Goal: Transaction & Acquisition: Download file/media

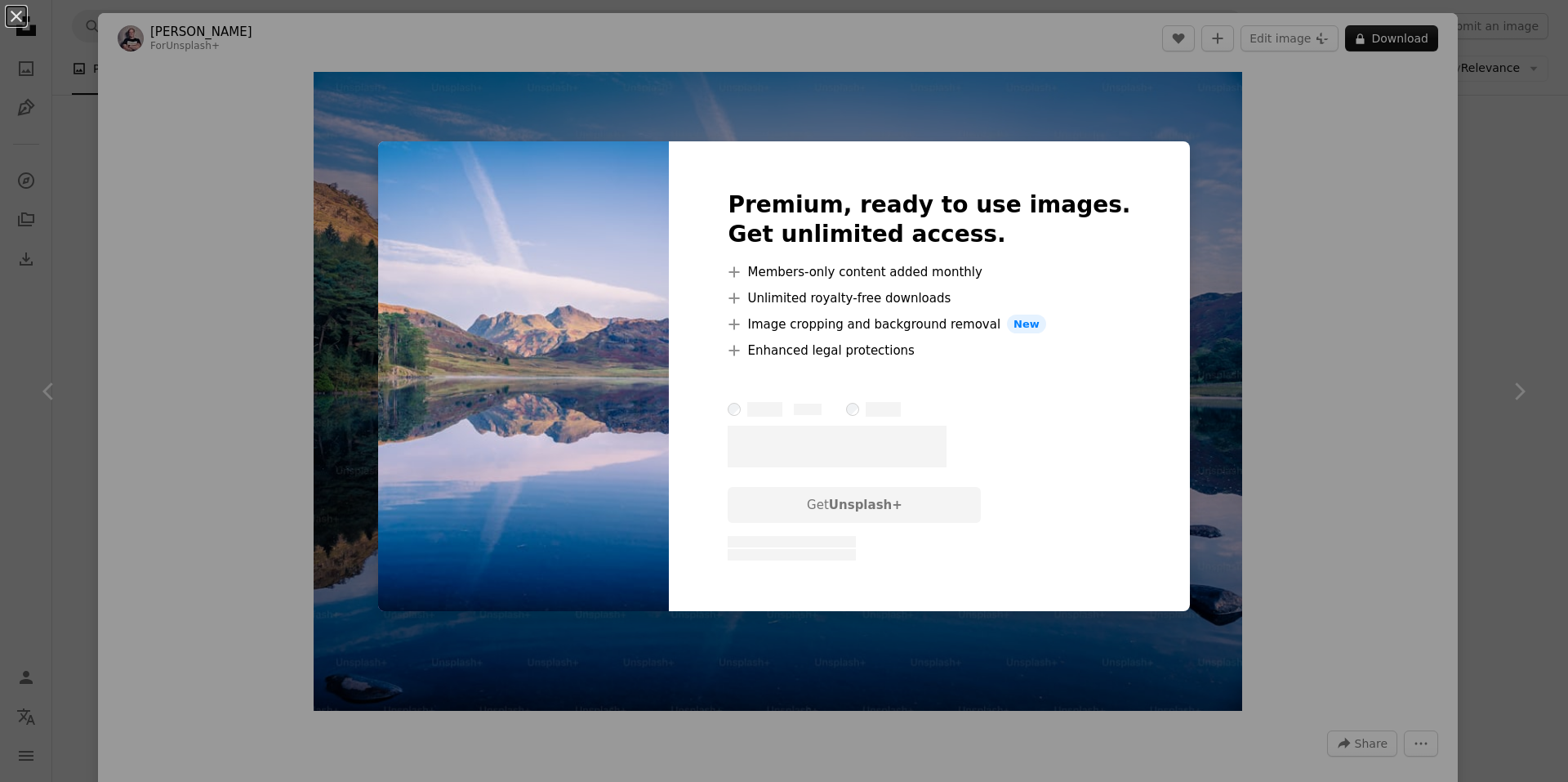
scroll to position [713, 0]
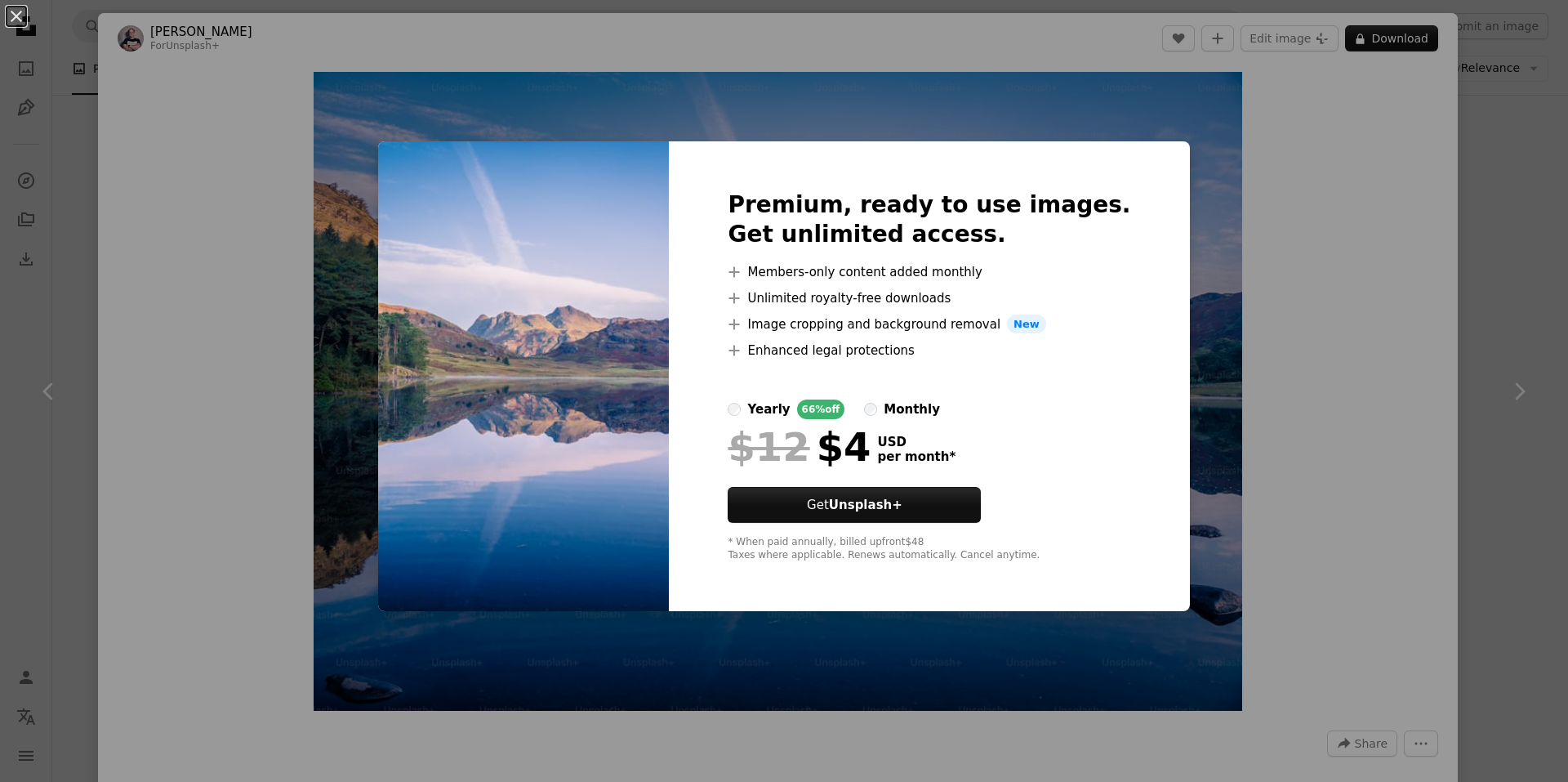
click at [1318, 304] on div "An X shape Premium, ready to use images. Get unlimited access. A plus sign Memb…" at bounding box center [784, 391] width 1568 height 782
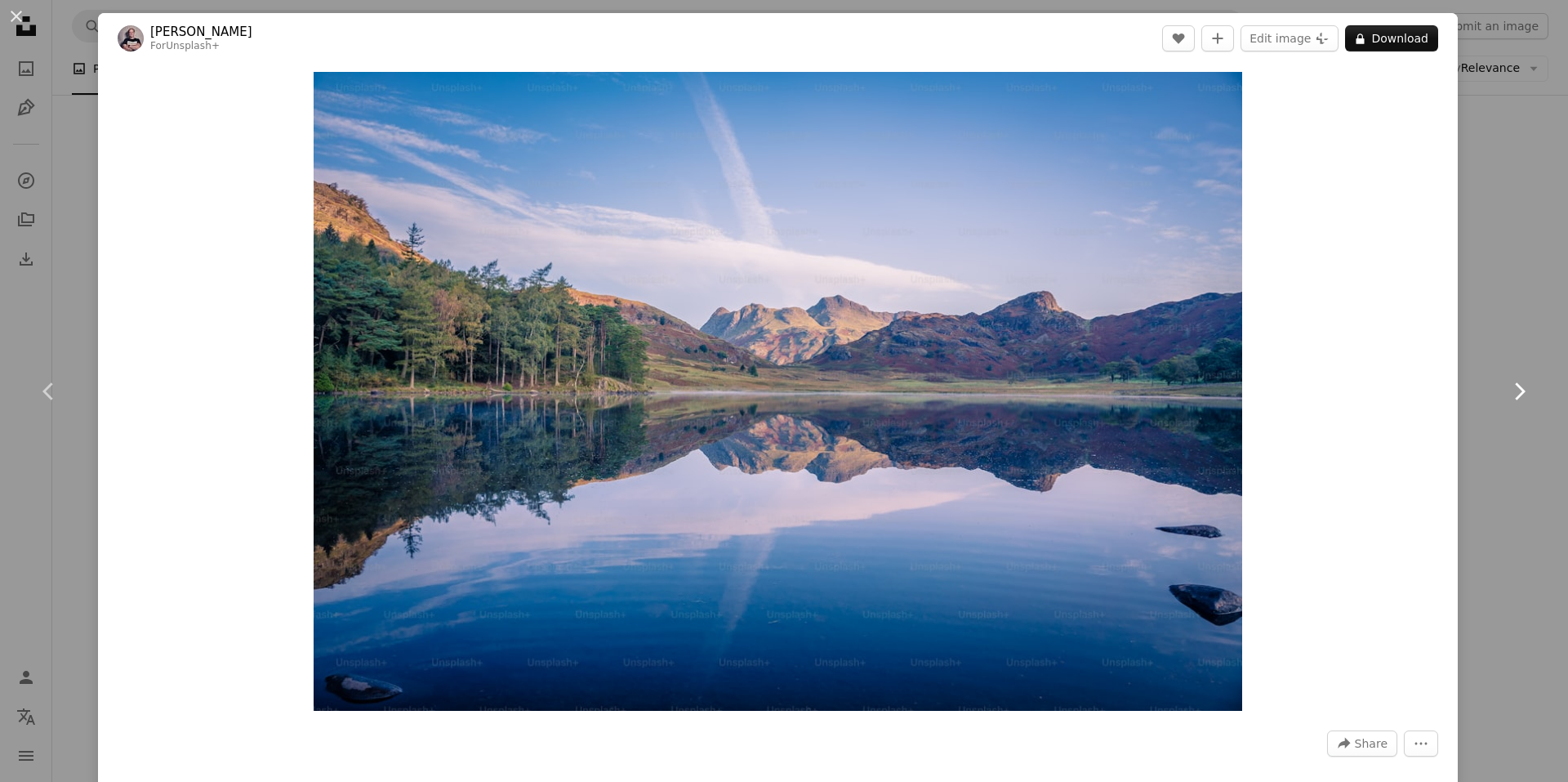
click at [1515, 388] on icon at bounding box center [1520, 391] width 10 height 17
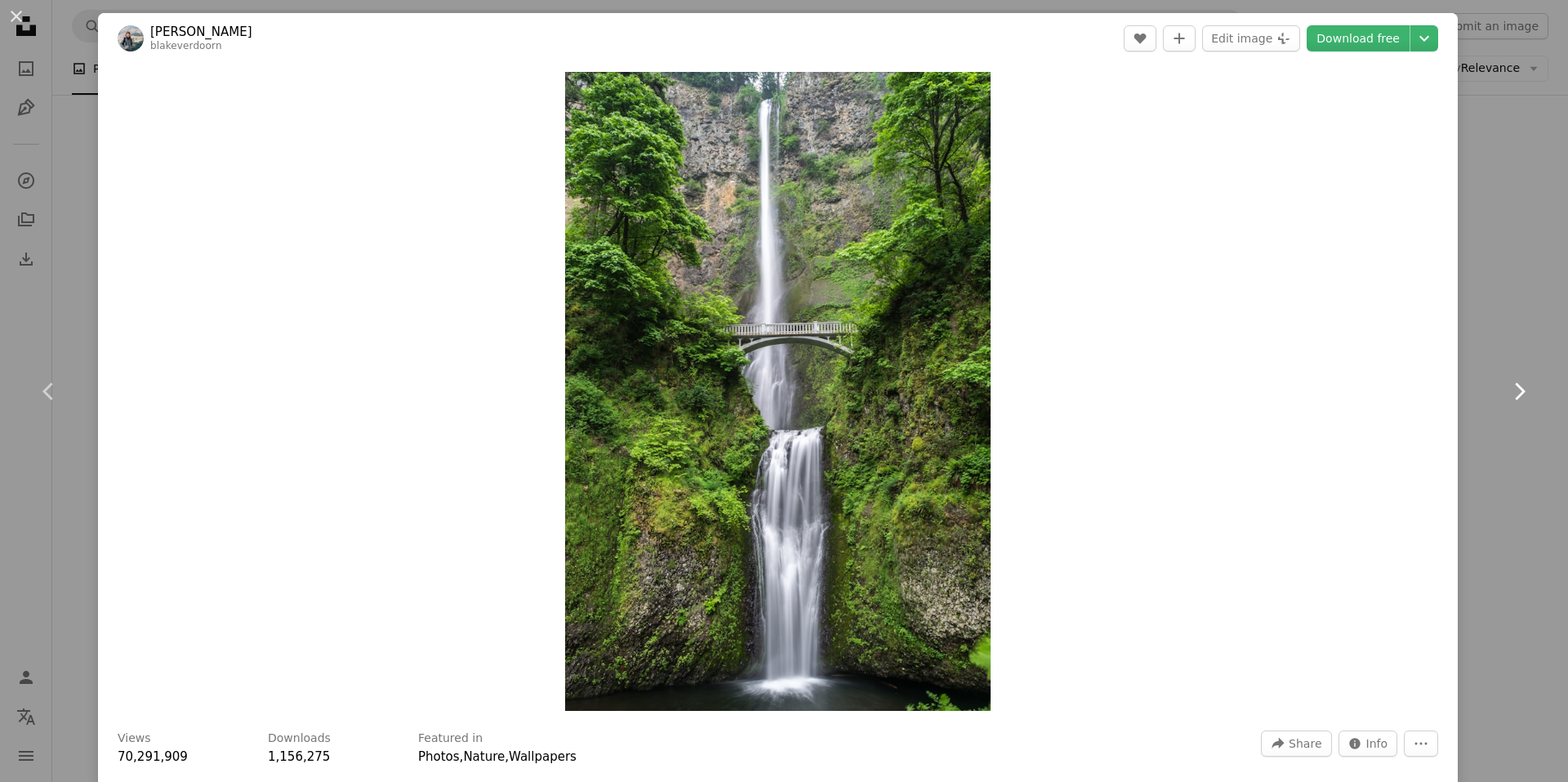
click at [1515, 388] on icon at bounding box center [1520, 391] width 10 height 17
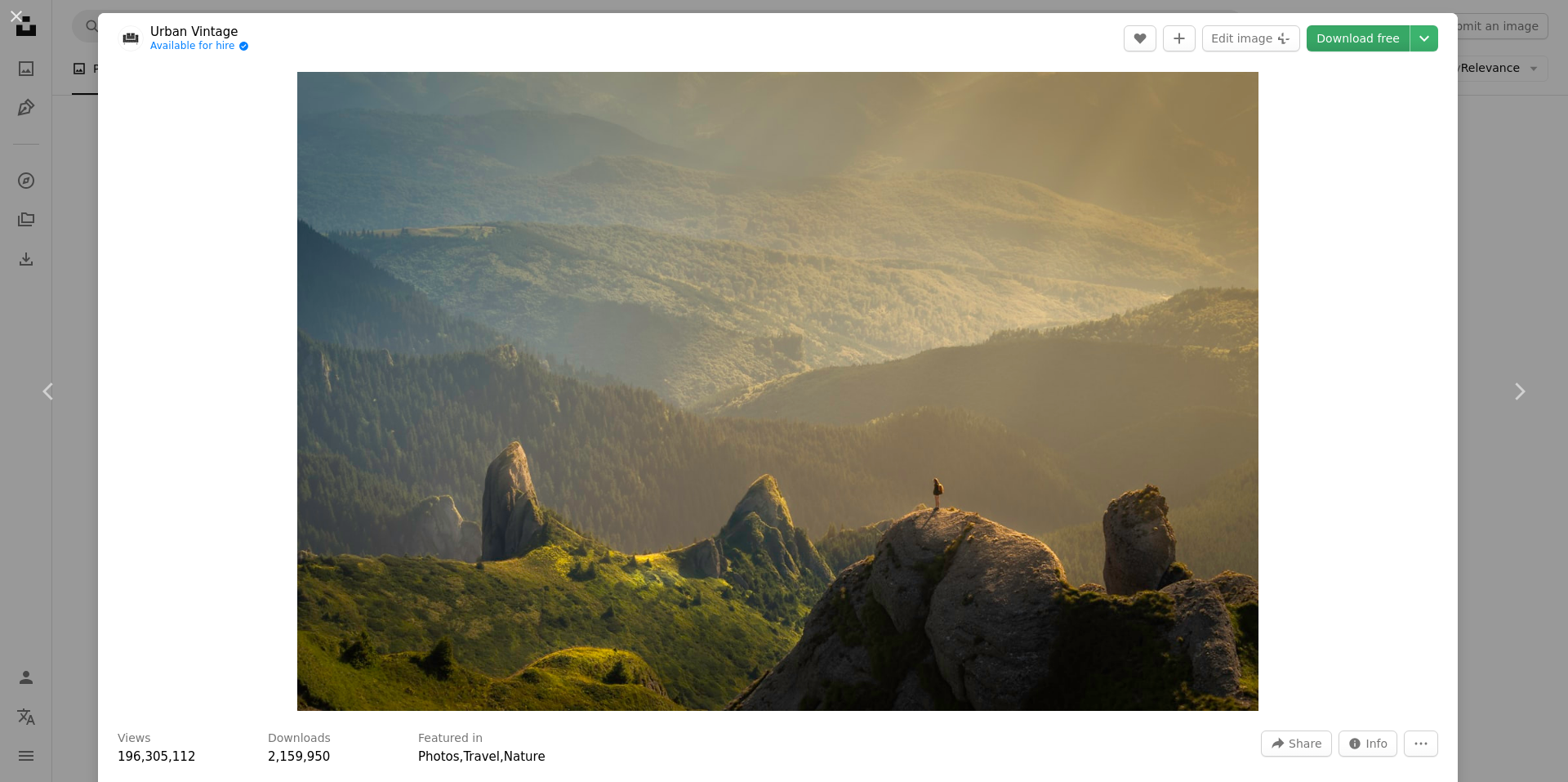
click at [1366, 35] on link "Download free" at bounding box center [1358, 38] width 103 height 26
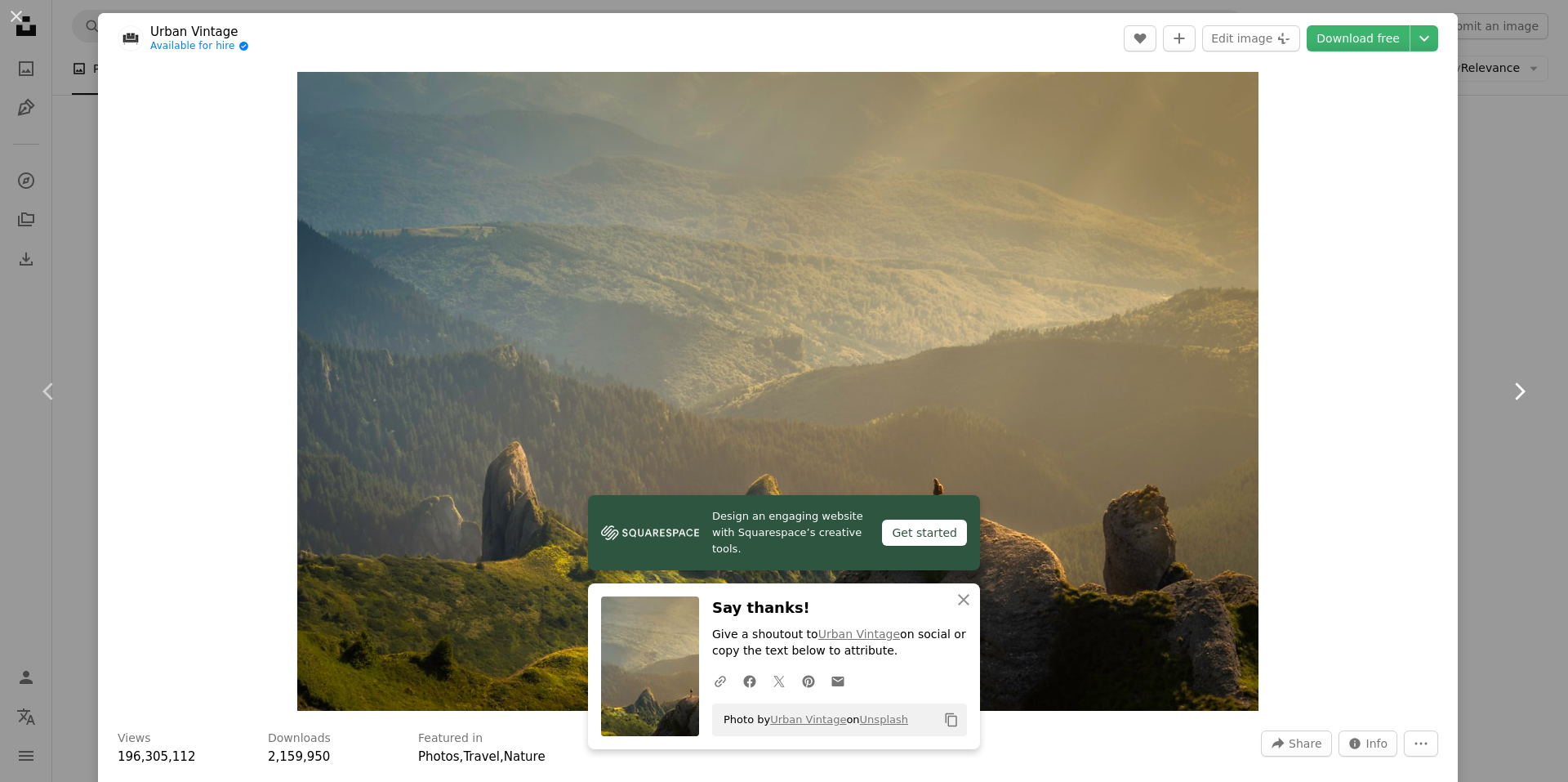
click at [1506, 401] on icon "Chevron right" at bounding box center [1519, 391] width 26 height 26
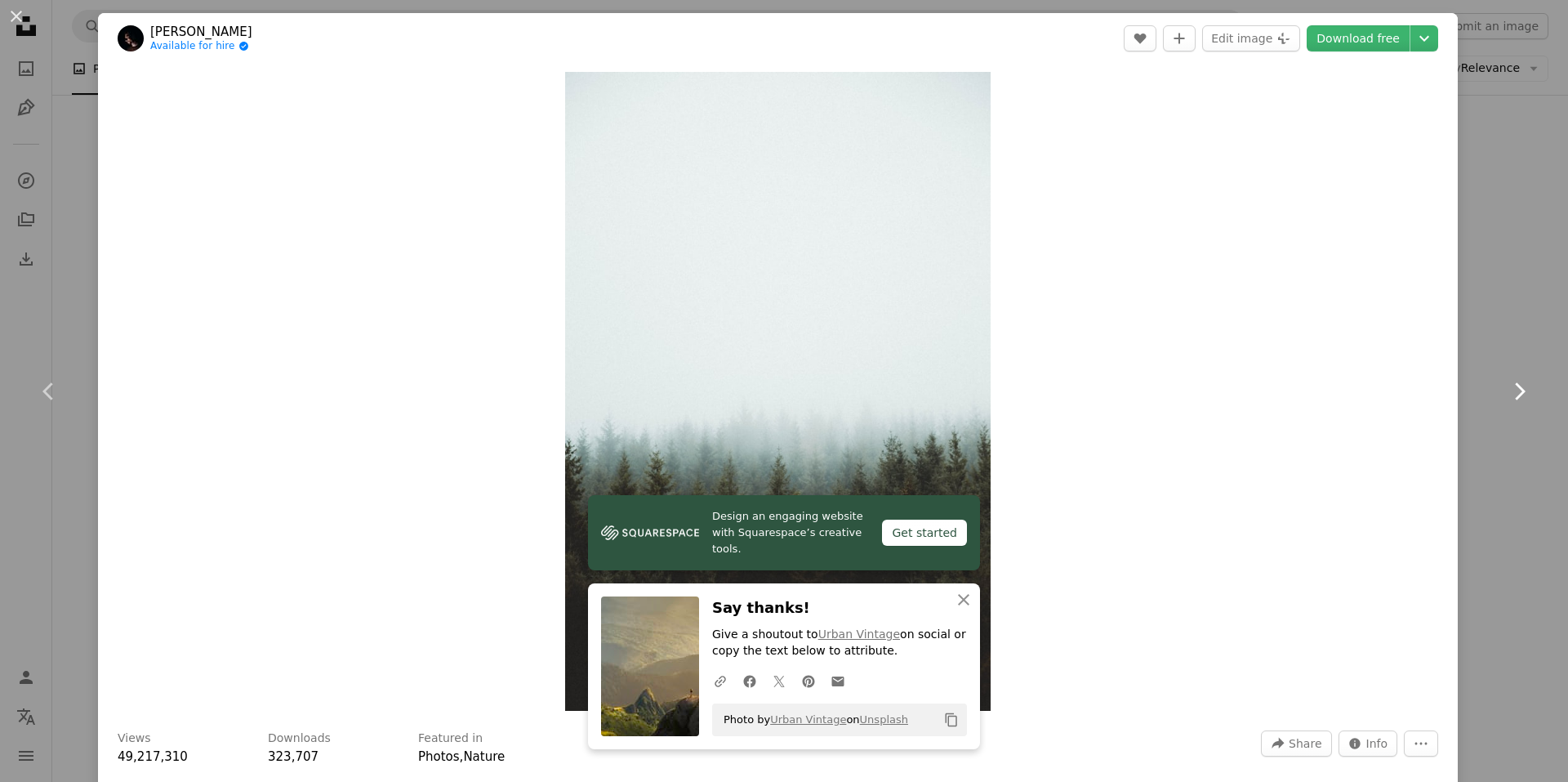
click at [1506, 401] on icon "Chevron right" at bounding box center [1519, 391] width 26 height 26
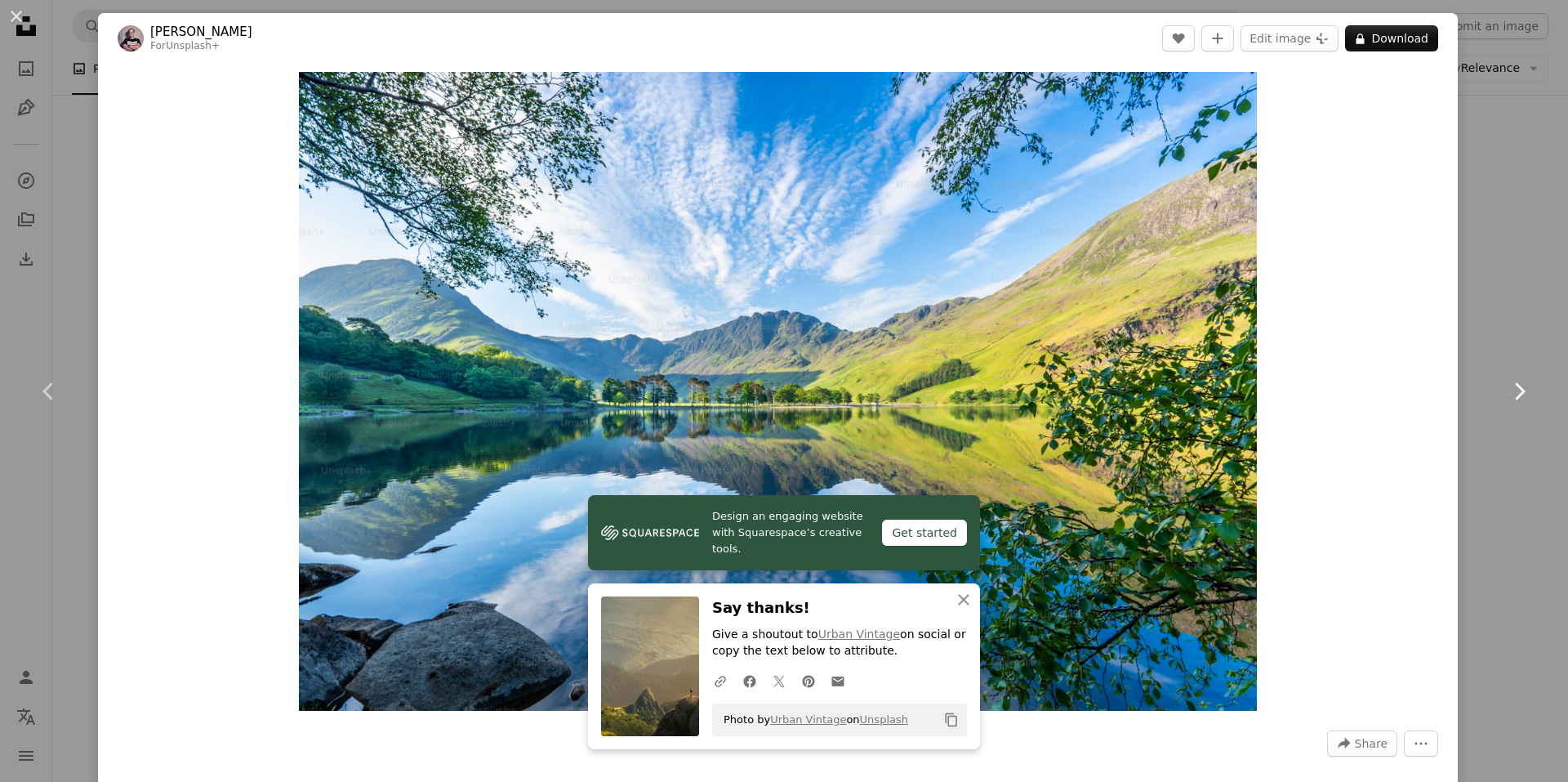
click at [1506, 401] on icon "Chevron right" at bounding box center [1519, 391] width 26 height 26
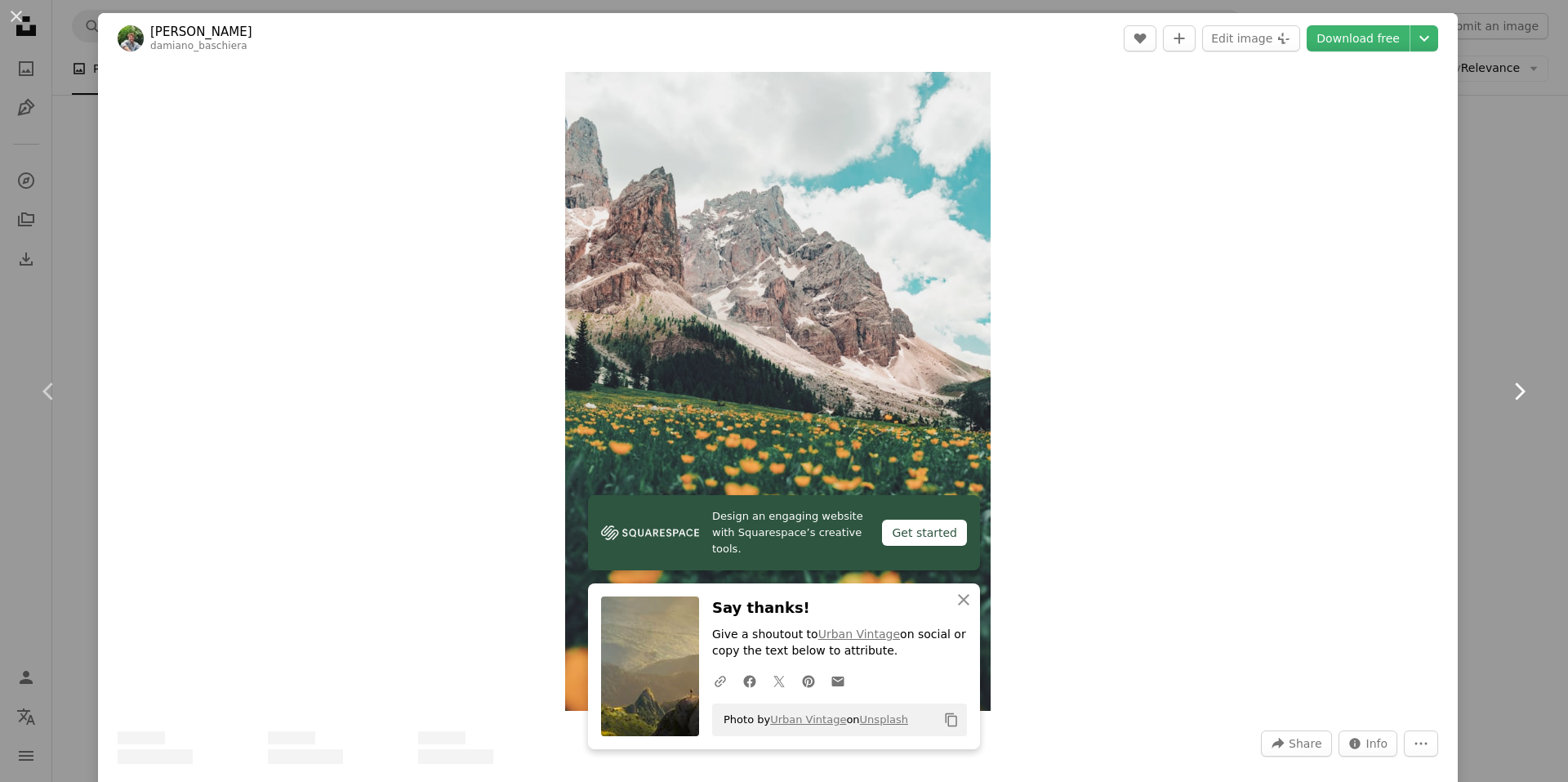
click at [1506, 401] on icon "Chevron right" at bounding box center [1519, 391] width 26 height 26
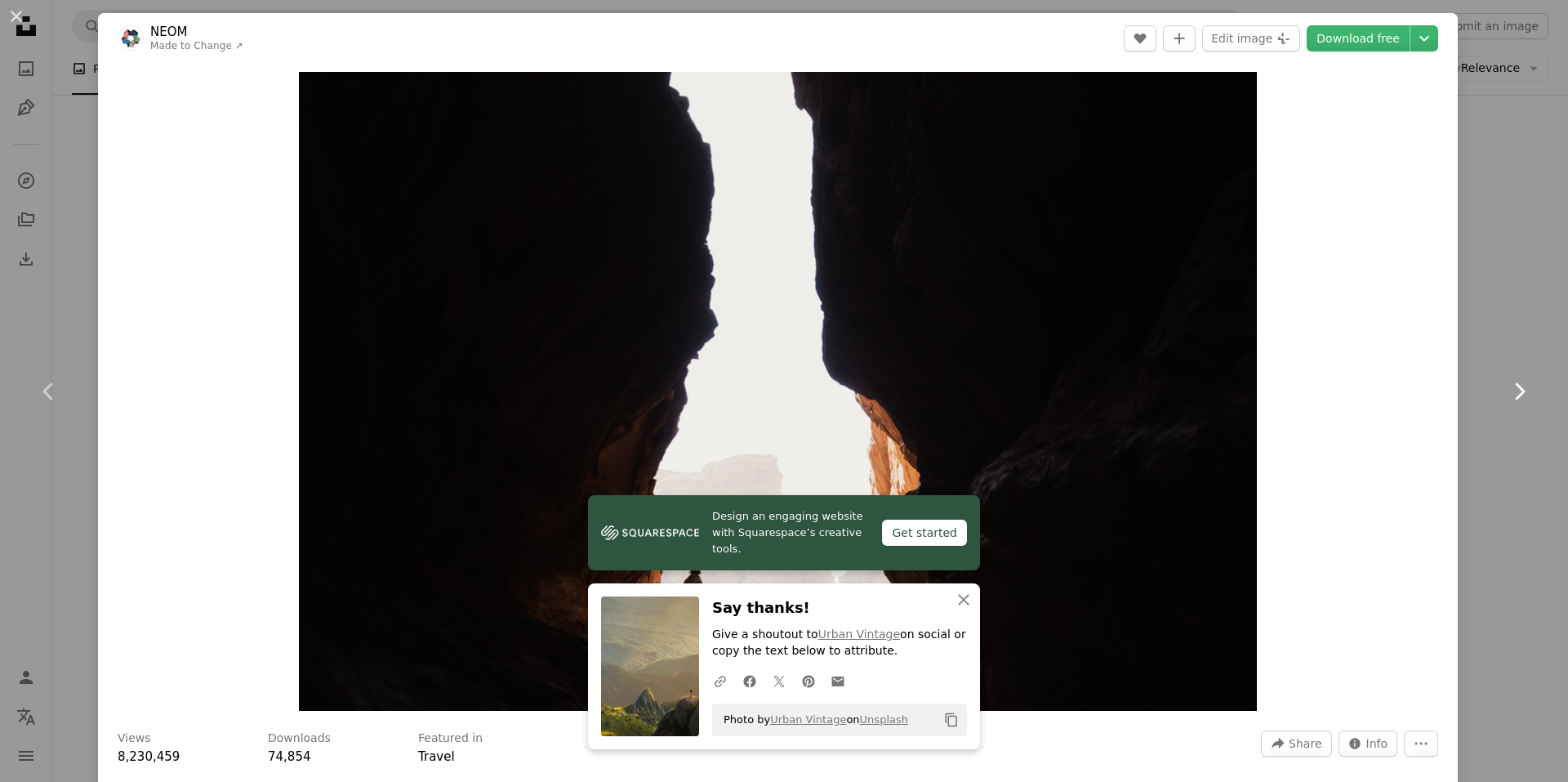
click at [1506, 401] on icon "Chevron right" at bounding box center [1519, 391] width 26 height 26
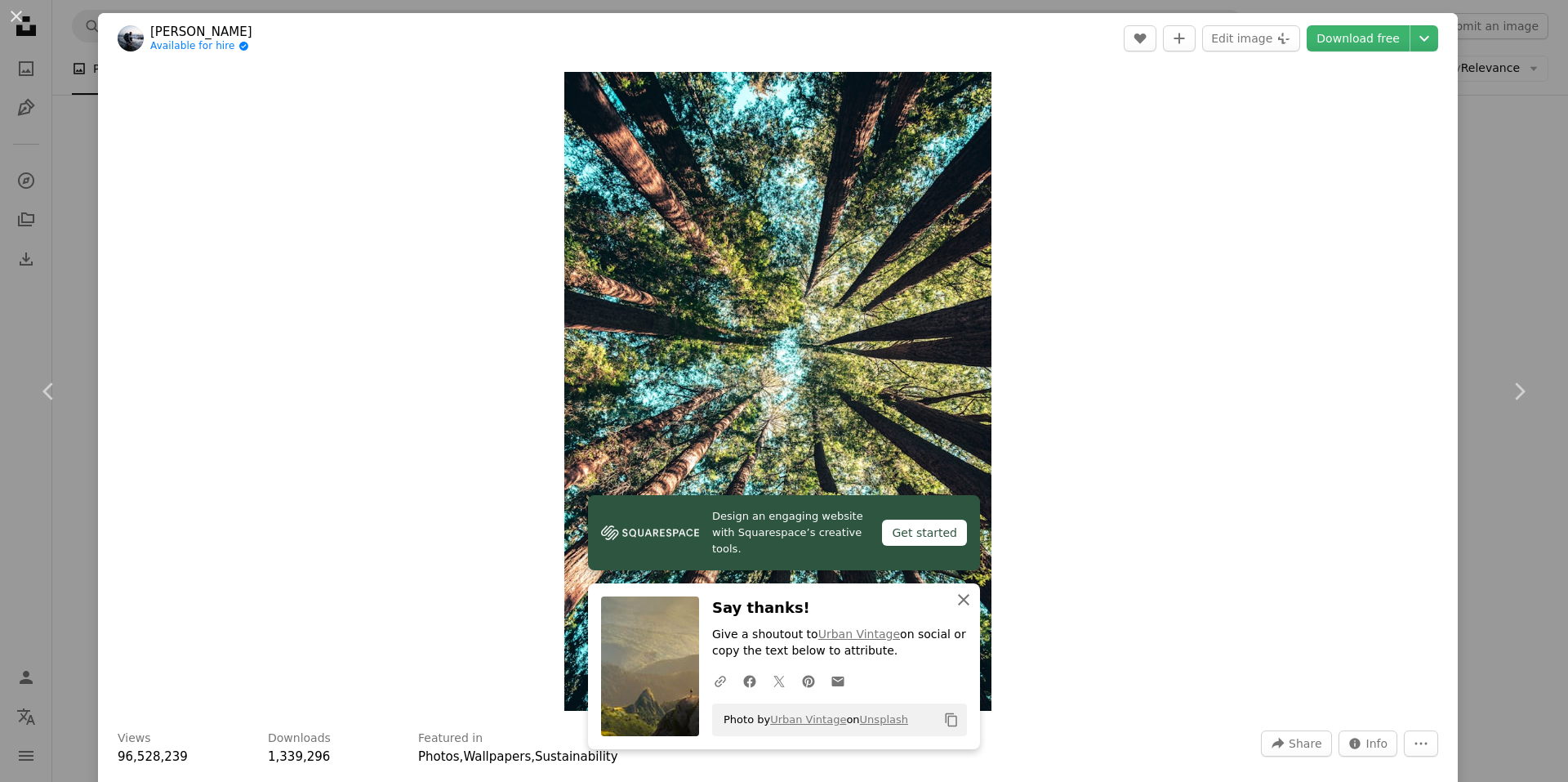
click at [958, 603] on icon "button" at bounding box center [963, 599] width 11 height 11
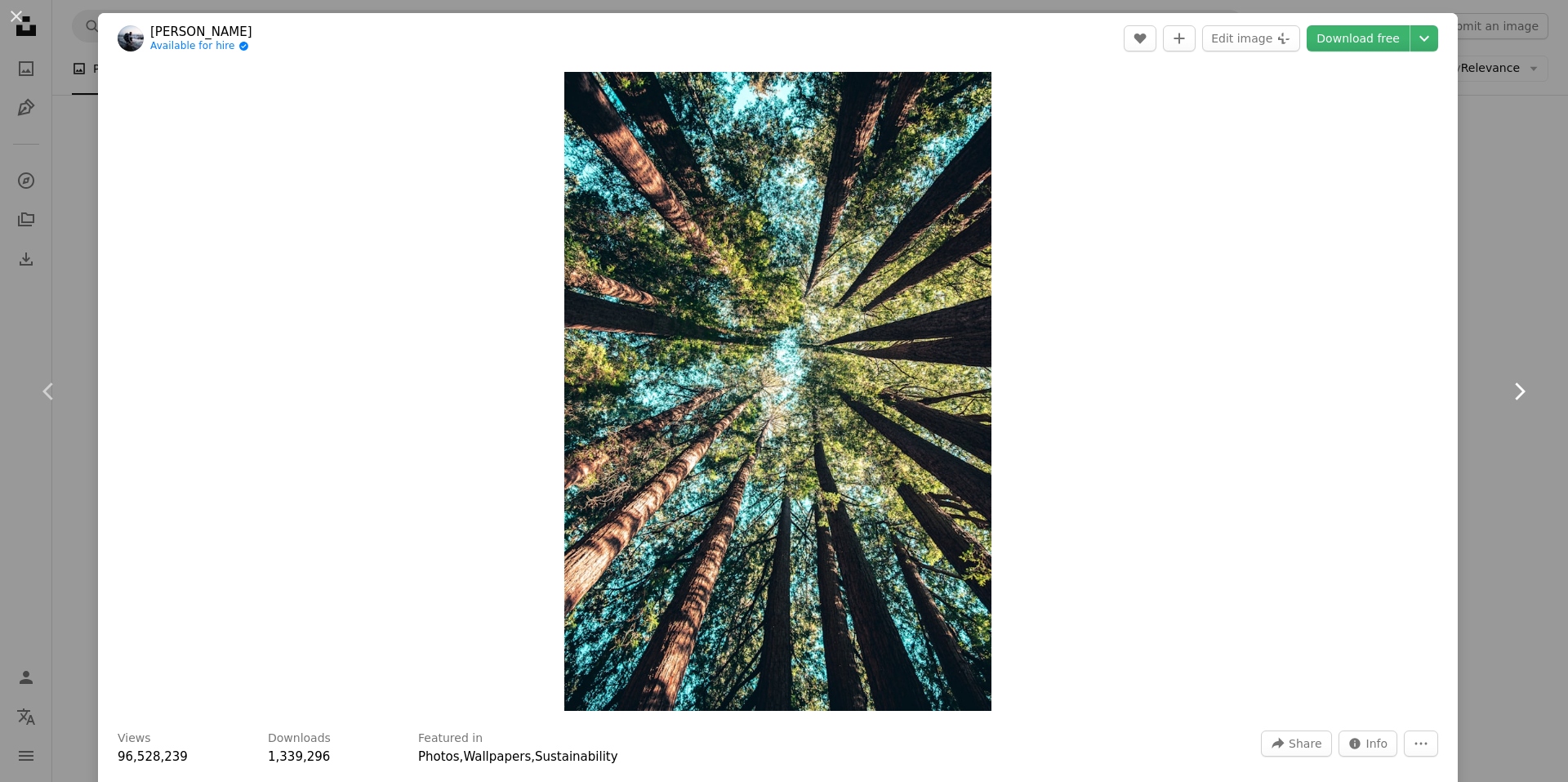
click at [1506, 385] on icon "Chevron right" at bounding box center [1519, 391] width 26 height 26
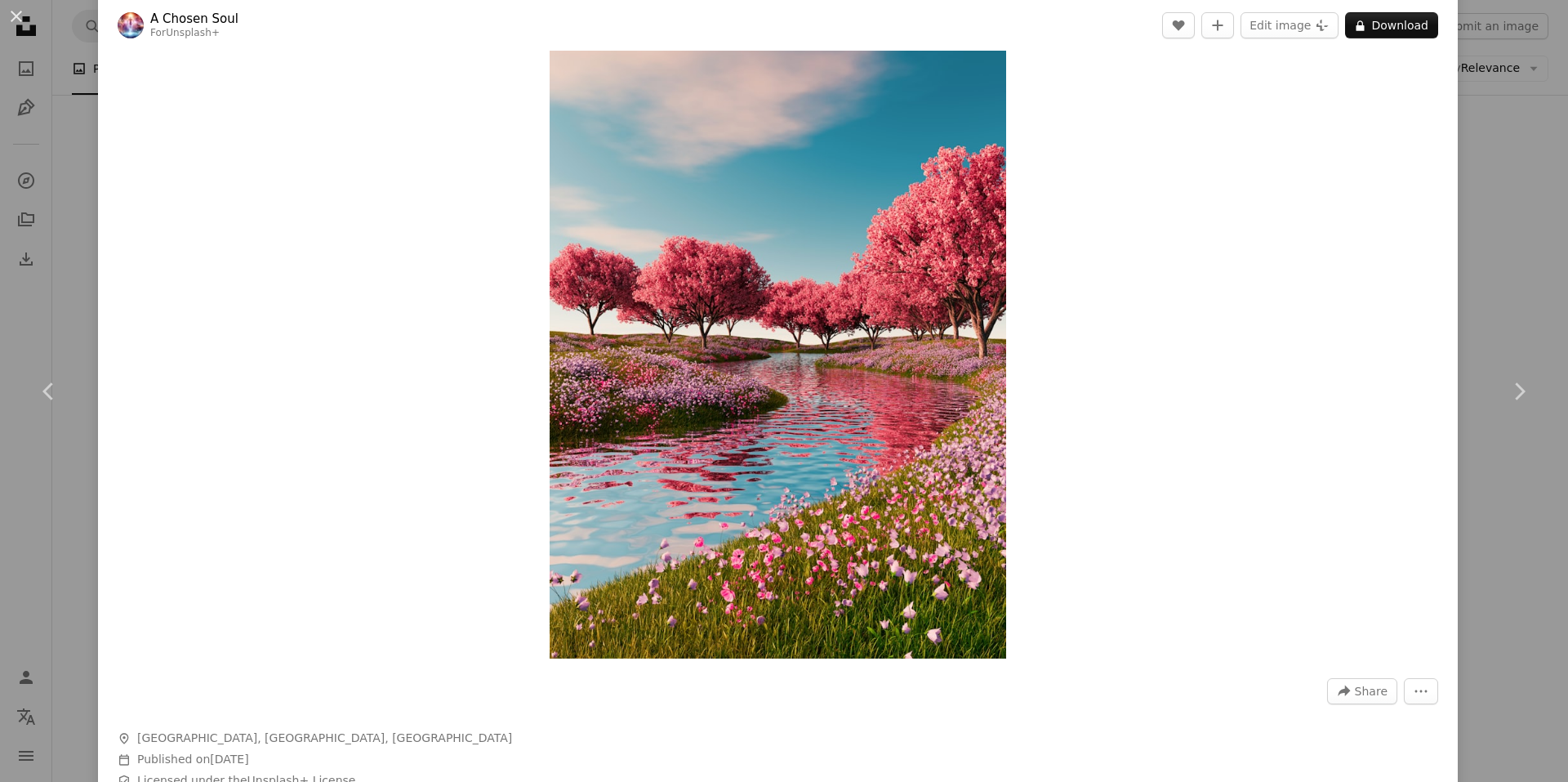
scroll to position [82, 0]
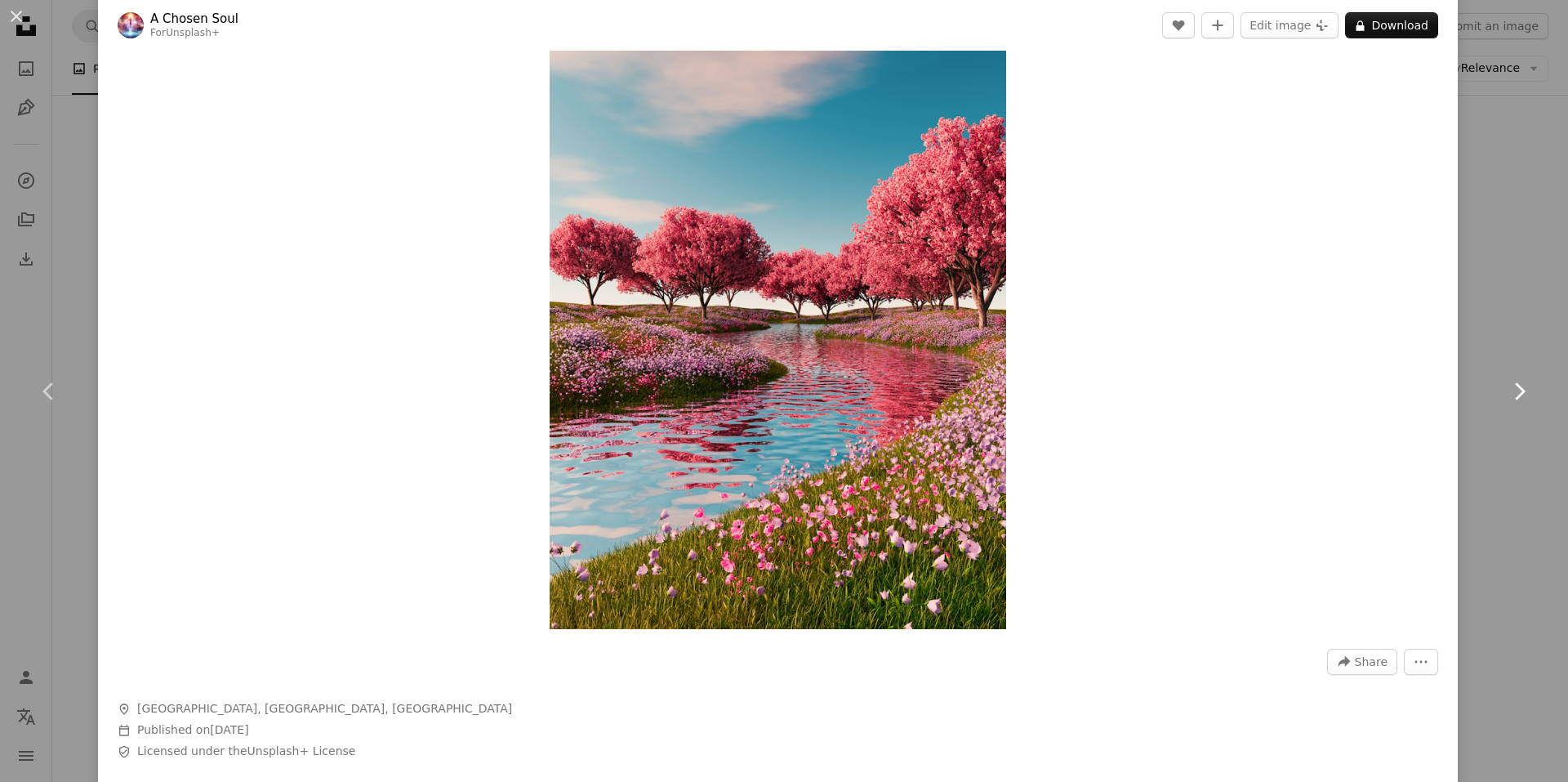
click at [1511, 386] on icon "Chevron right" at bounding box center [1519, 391] width 26 height 26
